Goal: Find specific page/section: Find specific page/section

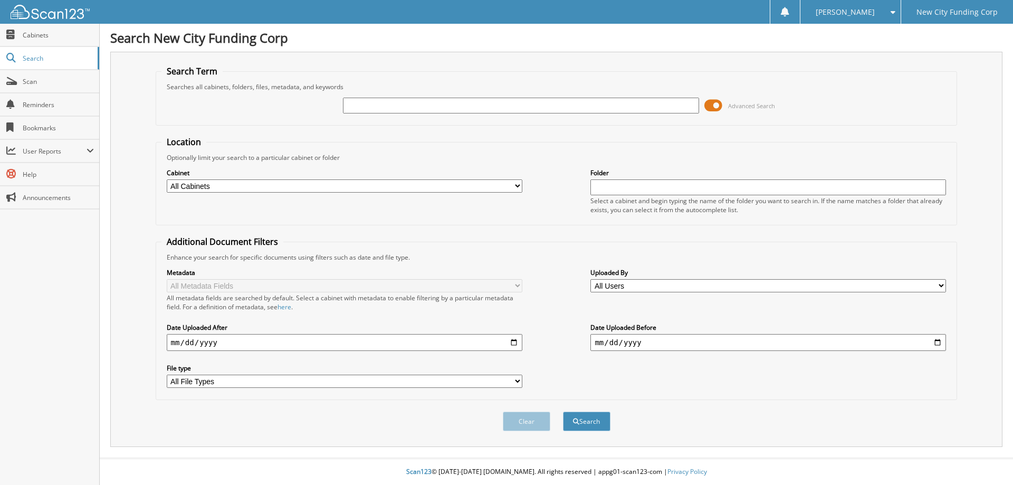
click at [372, 105] on input "text" at bounding box center [520, 106] width 355 height 16
type input "358666"
click at [563, 411] on button "Search" at bounding box center [586, 421] width 47 height 20
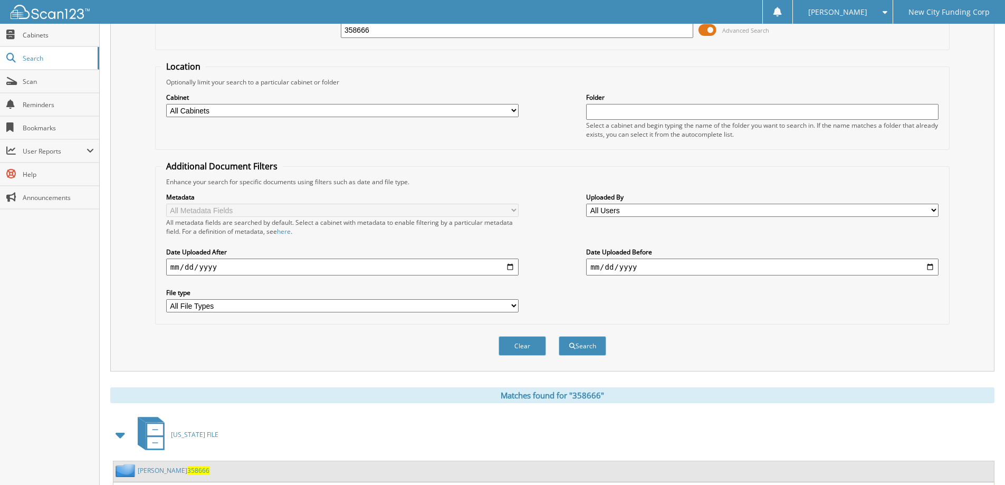
scroll to position [163, 0]
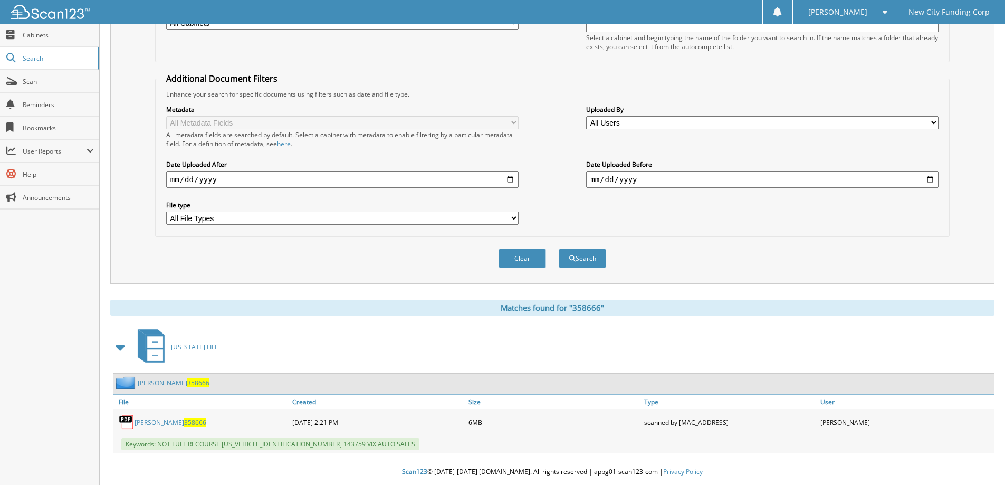
click at [155, 420] on link "[PERSON_NAME] 358666" at bounding box center [170, 422] width 72 height 9
